Goal: Check status: Check status

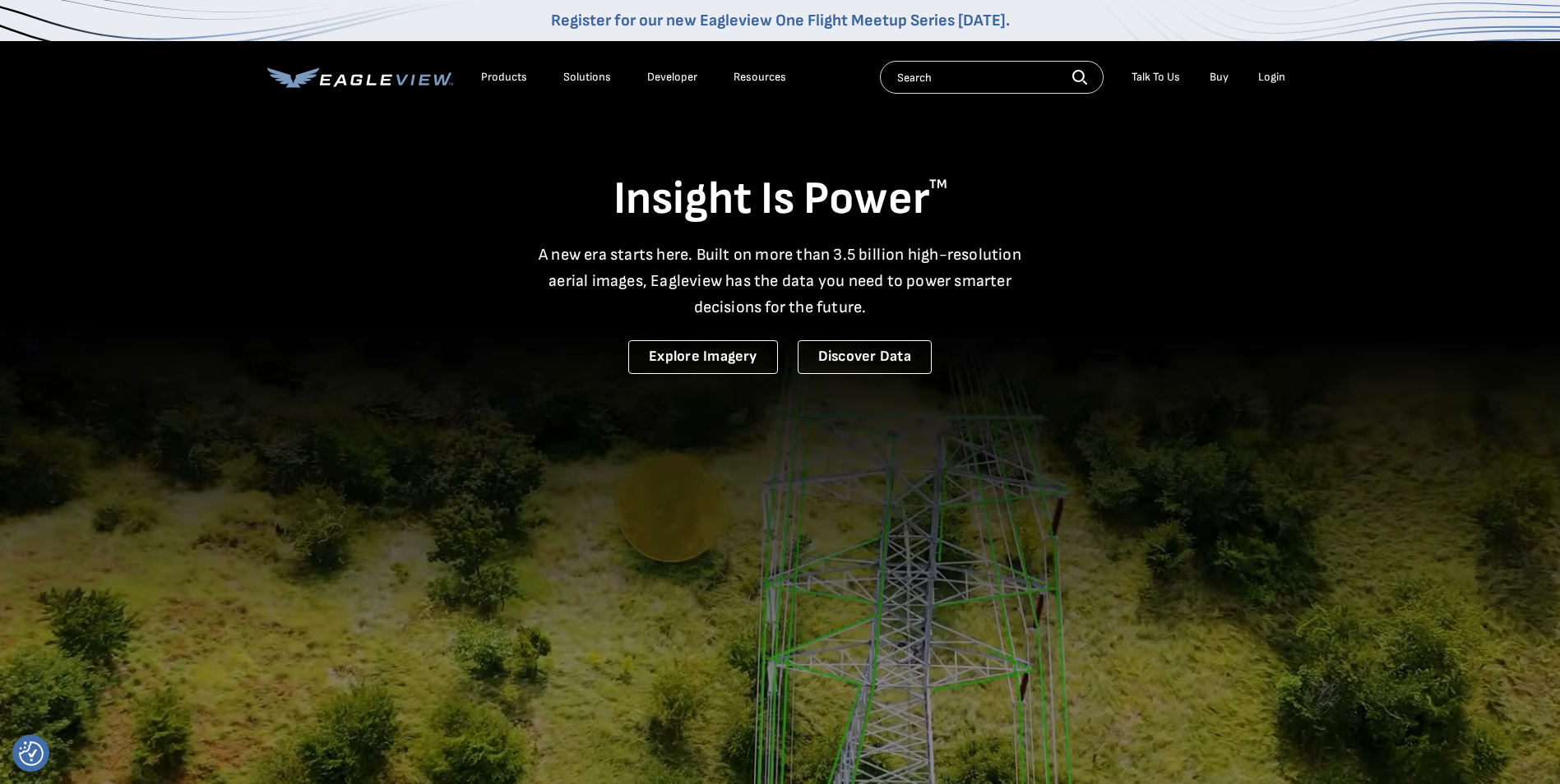
click at [1272, 76] on div "Login" at bounding box center [1272, 77] width 27 height 15
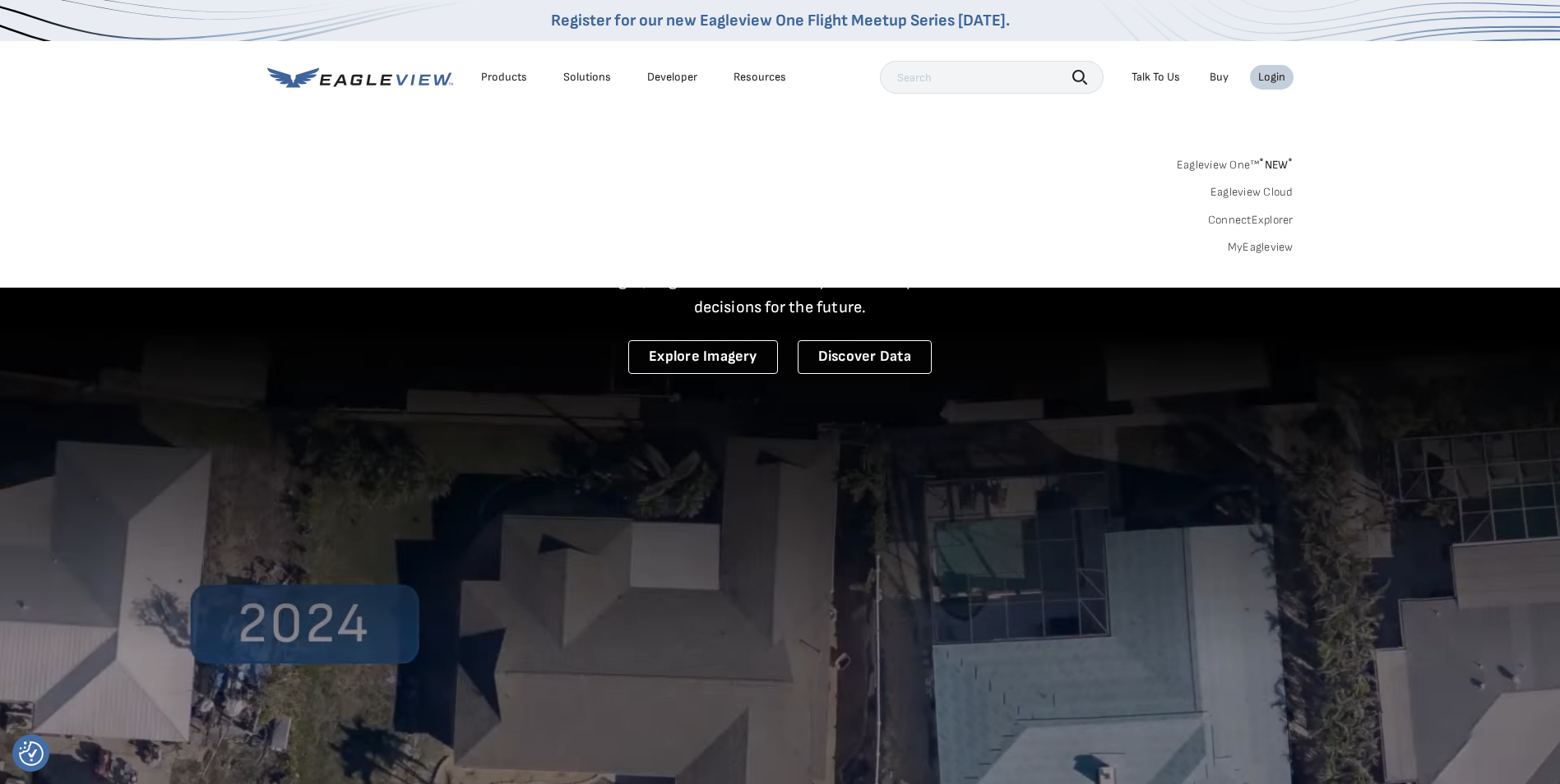
click at [1159, 80] on div "Talk To Us" at bounding box center [1155, 77] width 49 height 15
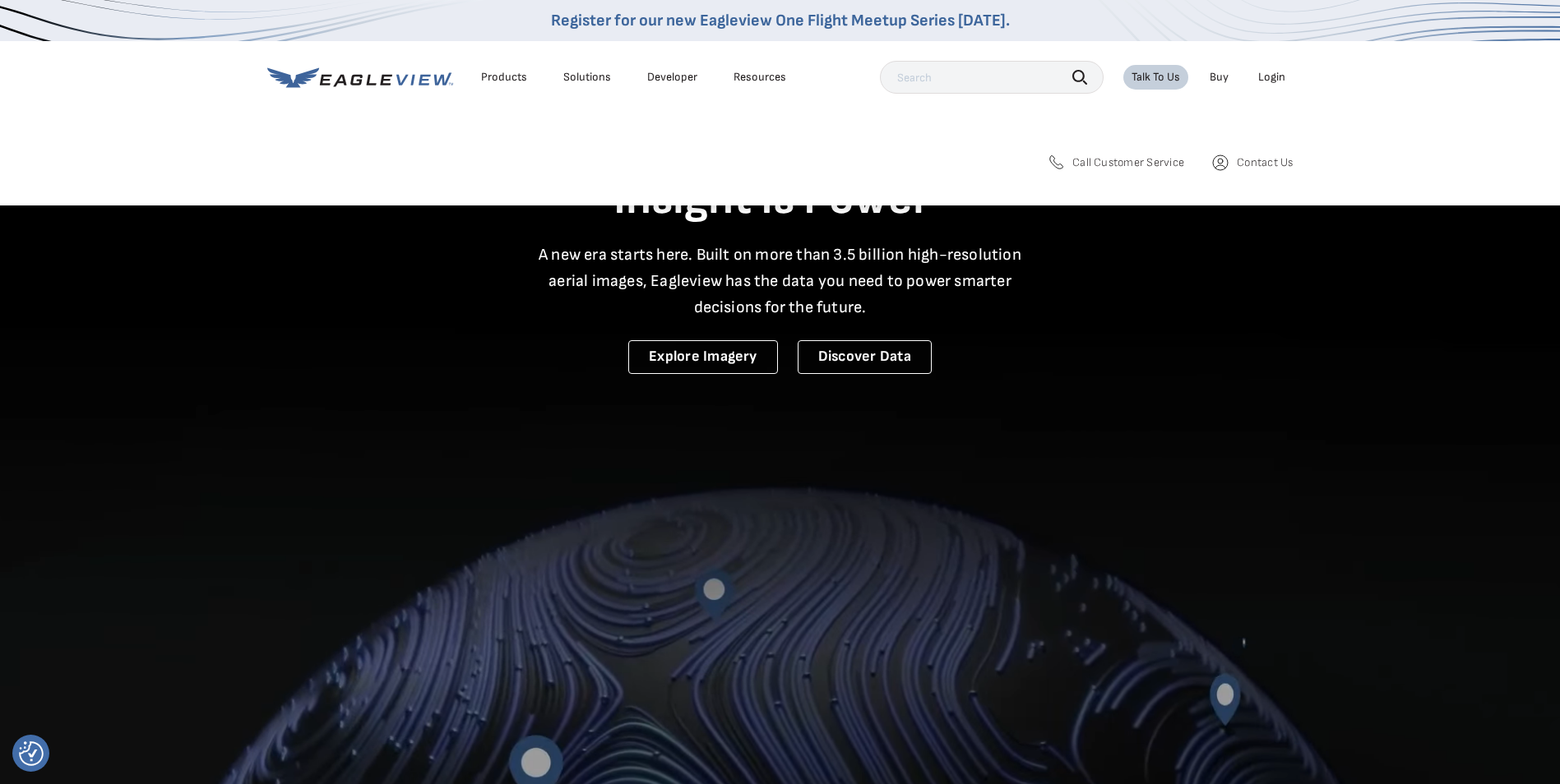
click at [1133, 160] on span "Call Customer Service" at bounding box center [1128, 163] width 111 height 15
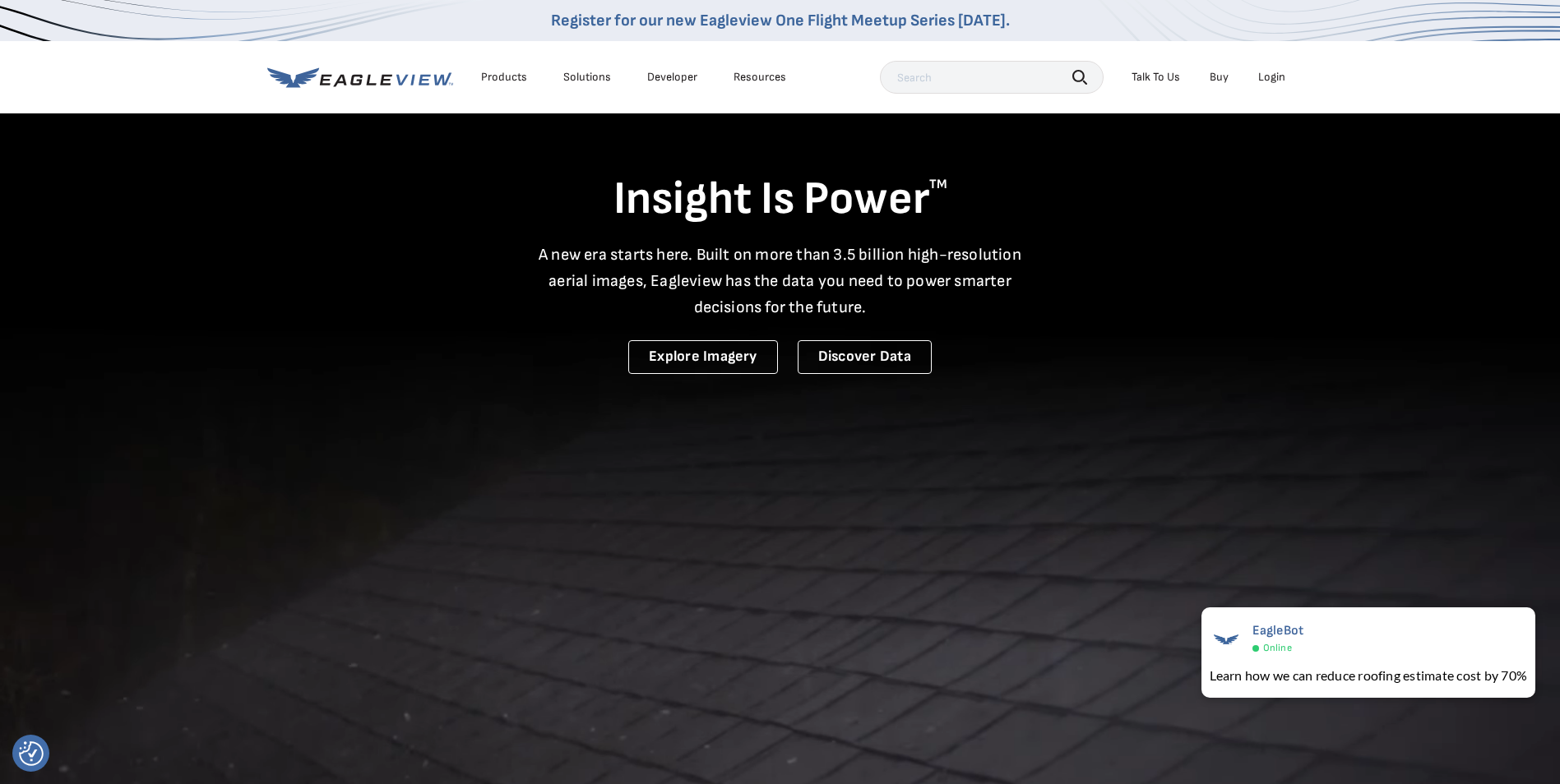
click at [440, 235] on div "Insight Is Power TM A new era starts here. Built on more than 3.5 billion high-…" at bounding box center [780, 242] width 1026 height 263
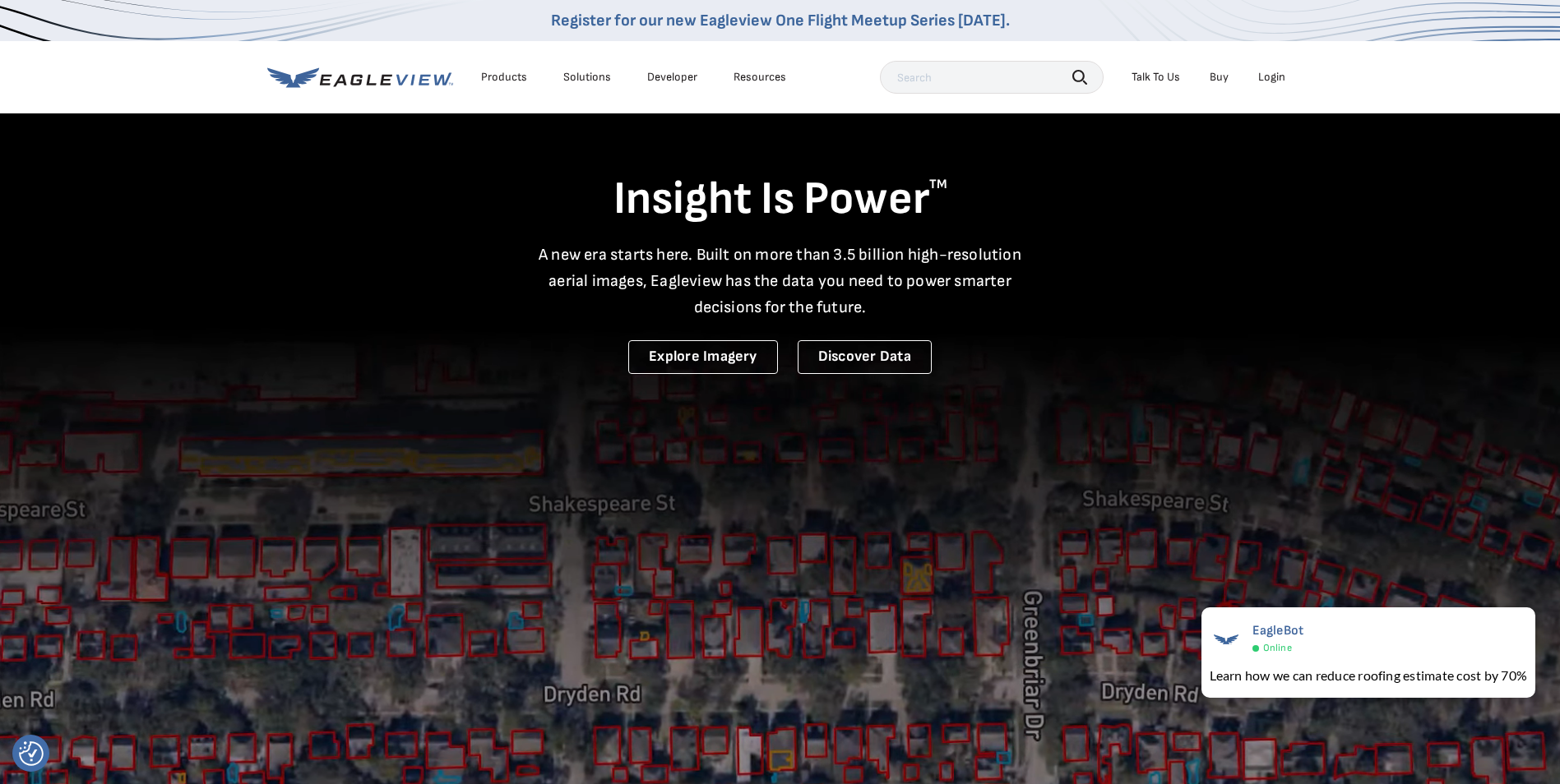
click at [1273, 77] on div "Login" at bounding box center [1272, 77] width 27 height 15
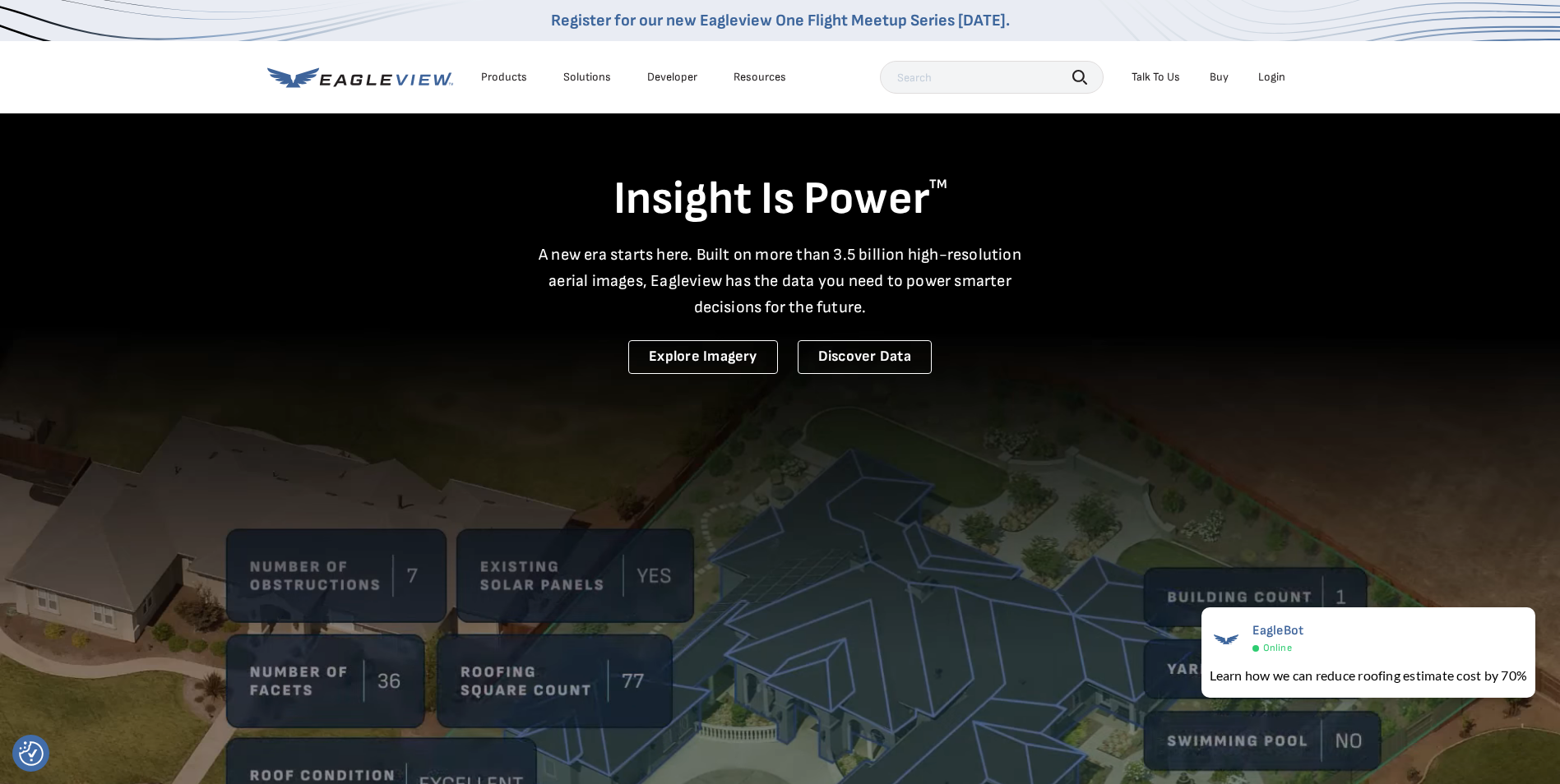
click at [1269, 77] on div "Login" at bounding box center [1272, 77] width 27 height 15
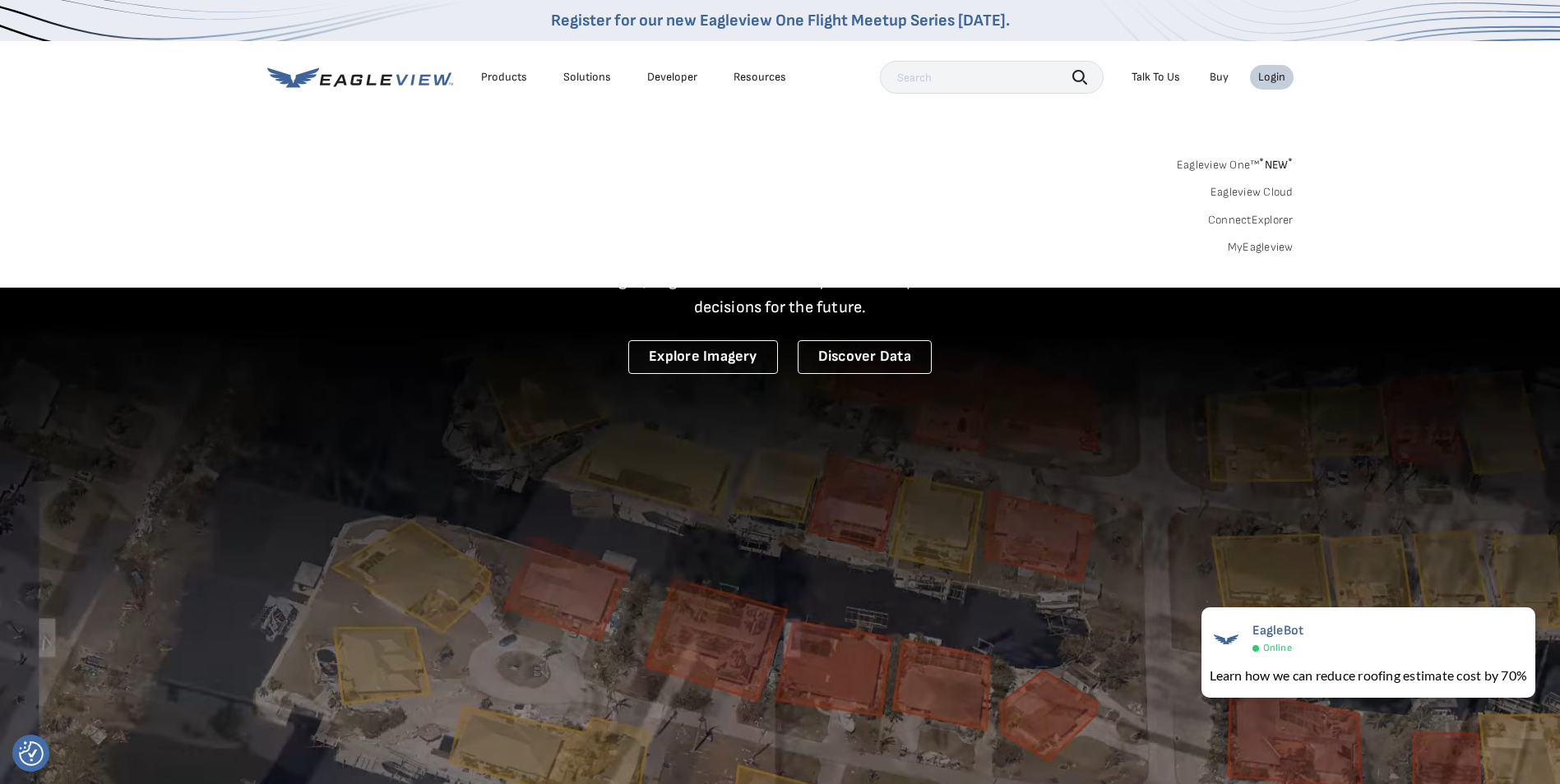
click at [1239, 246] on link "MyEagleview" at bounding box center [1261, 248] width 65 height 15
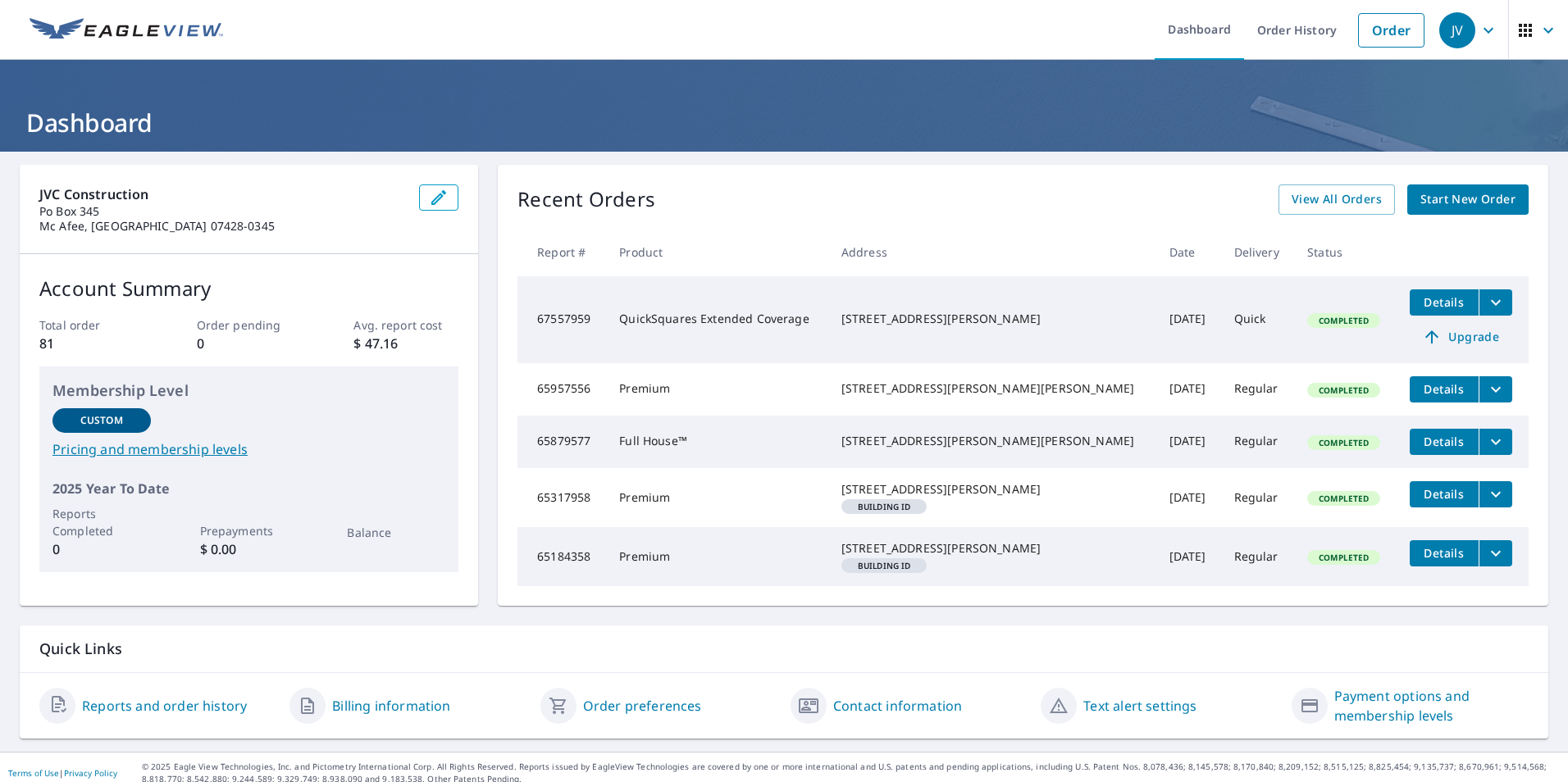
click at [1523, 29] on span "button" at bounding box center [1539, 30] width 46 height 40
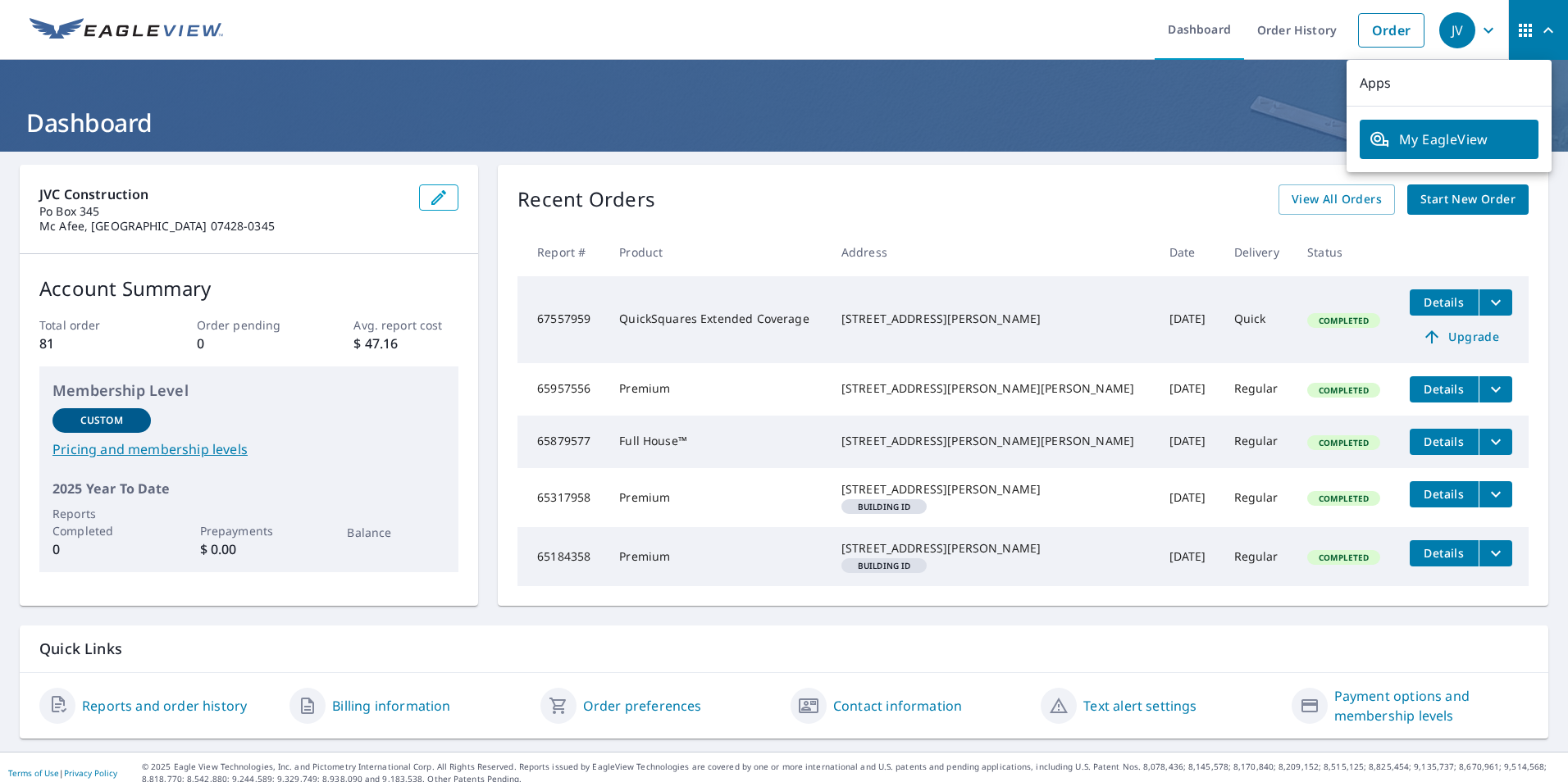
click at [1040, 35] on ul "Dashboard Order History Order" at bounding box center [833, 29] width 1200 height 60
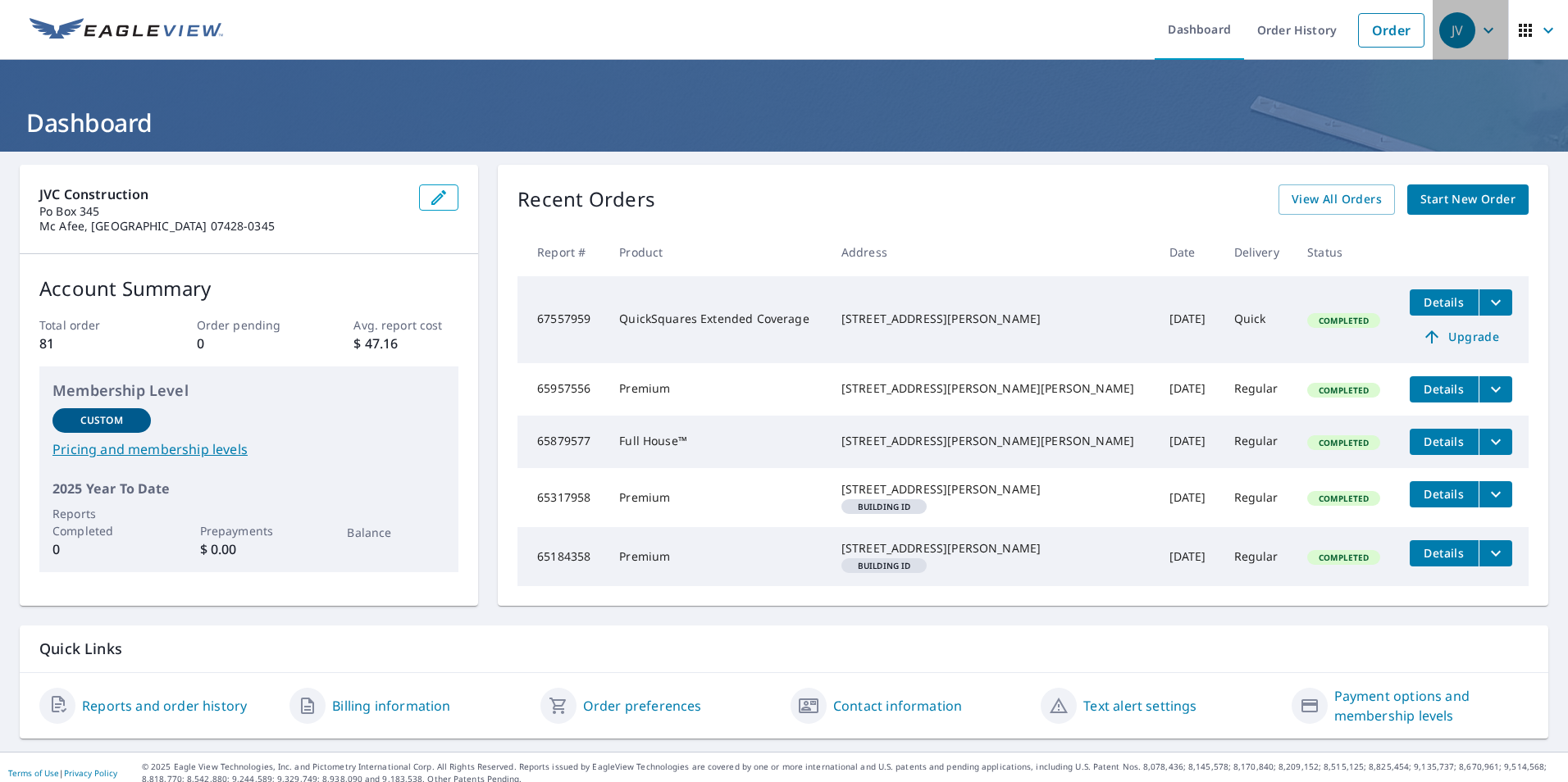
click at [1479, 34] on icon "button" at bounding box center [1488, 29] width 19 height 19
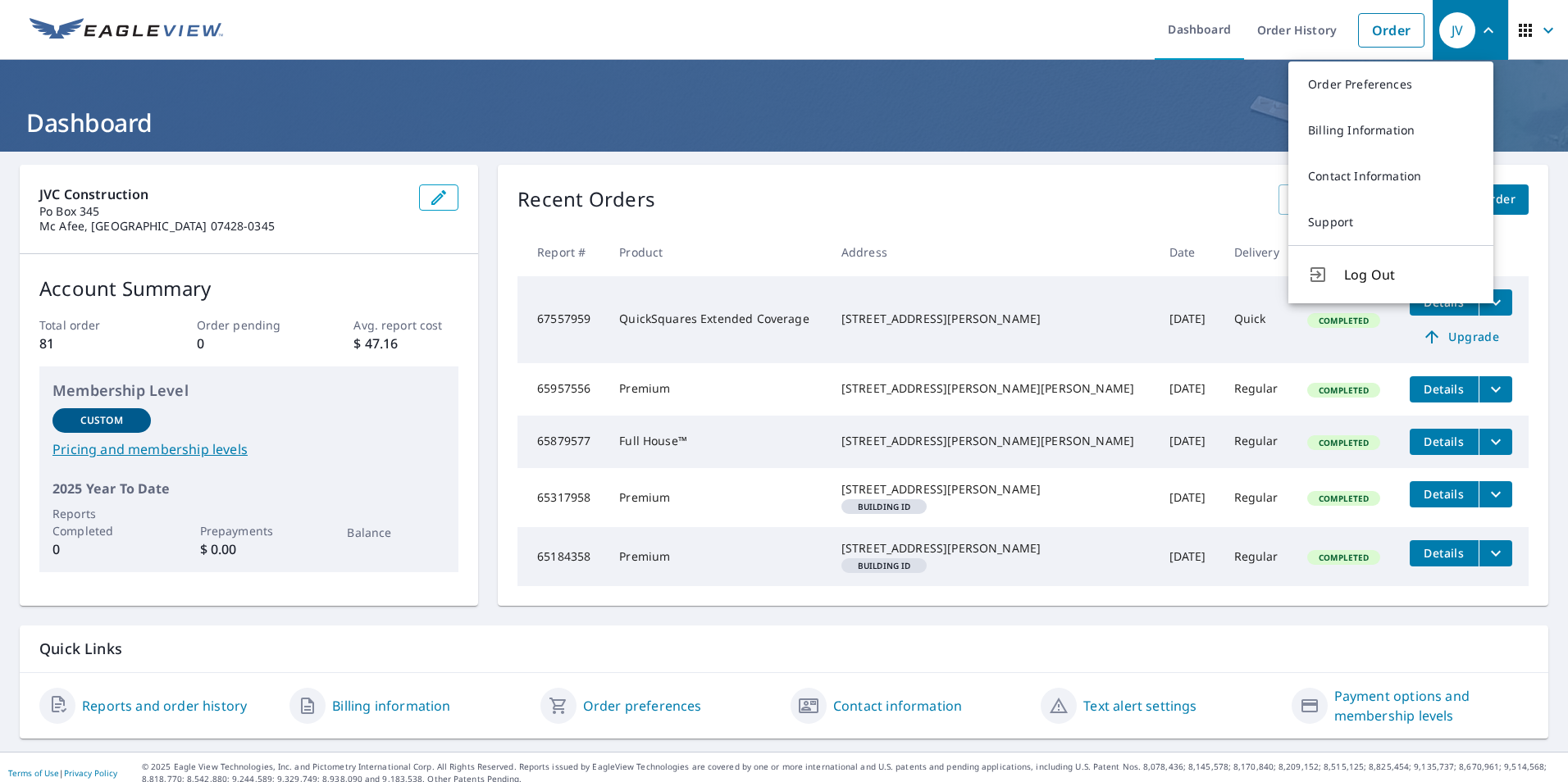
click at [621, 46] on ul "Dashboard Order History Order" at bounding box center [833, 29] width 1200 height 60
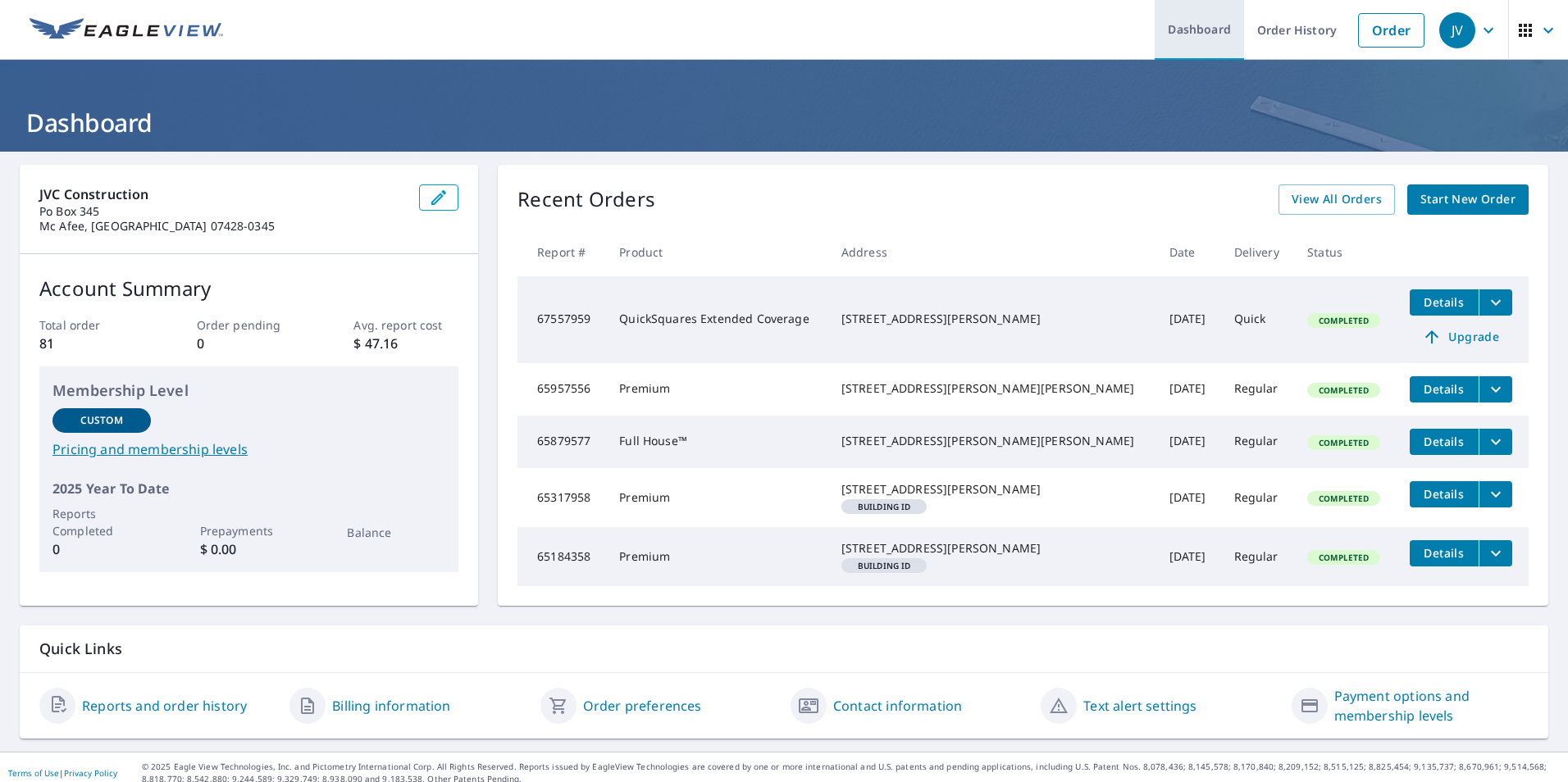
click at [1193, 32] on link "Dashboard" at bounding box center [1199, 29] width 89 height 60
click at [1272, 27] on link "Order History" at bounding box center [1297, 29] width 106 height 60
